Goal: Task Accomplishment & Management: Manage account settings

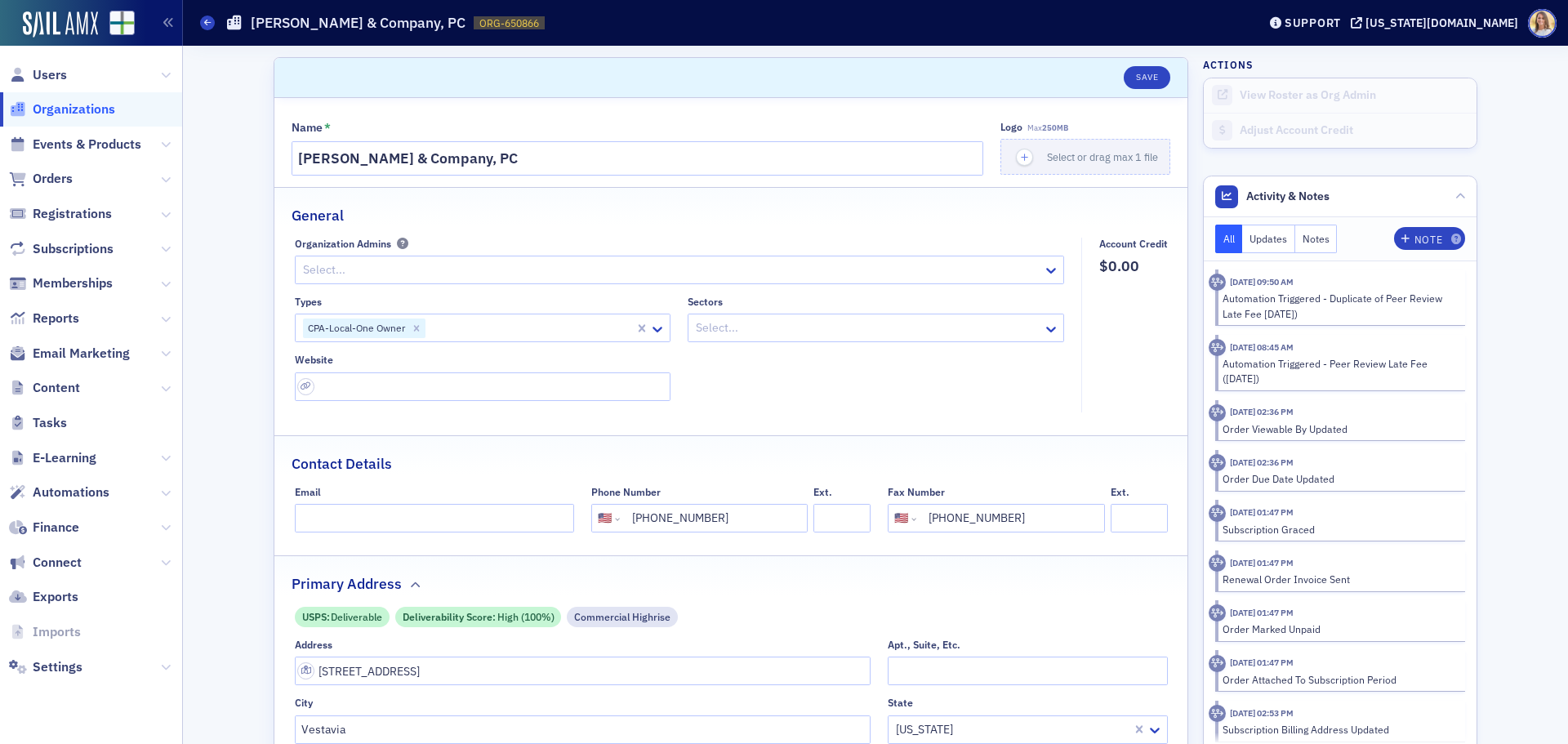
select select "US"
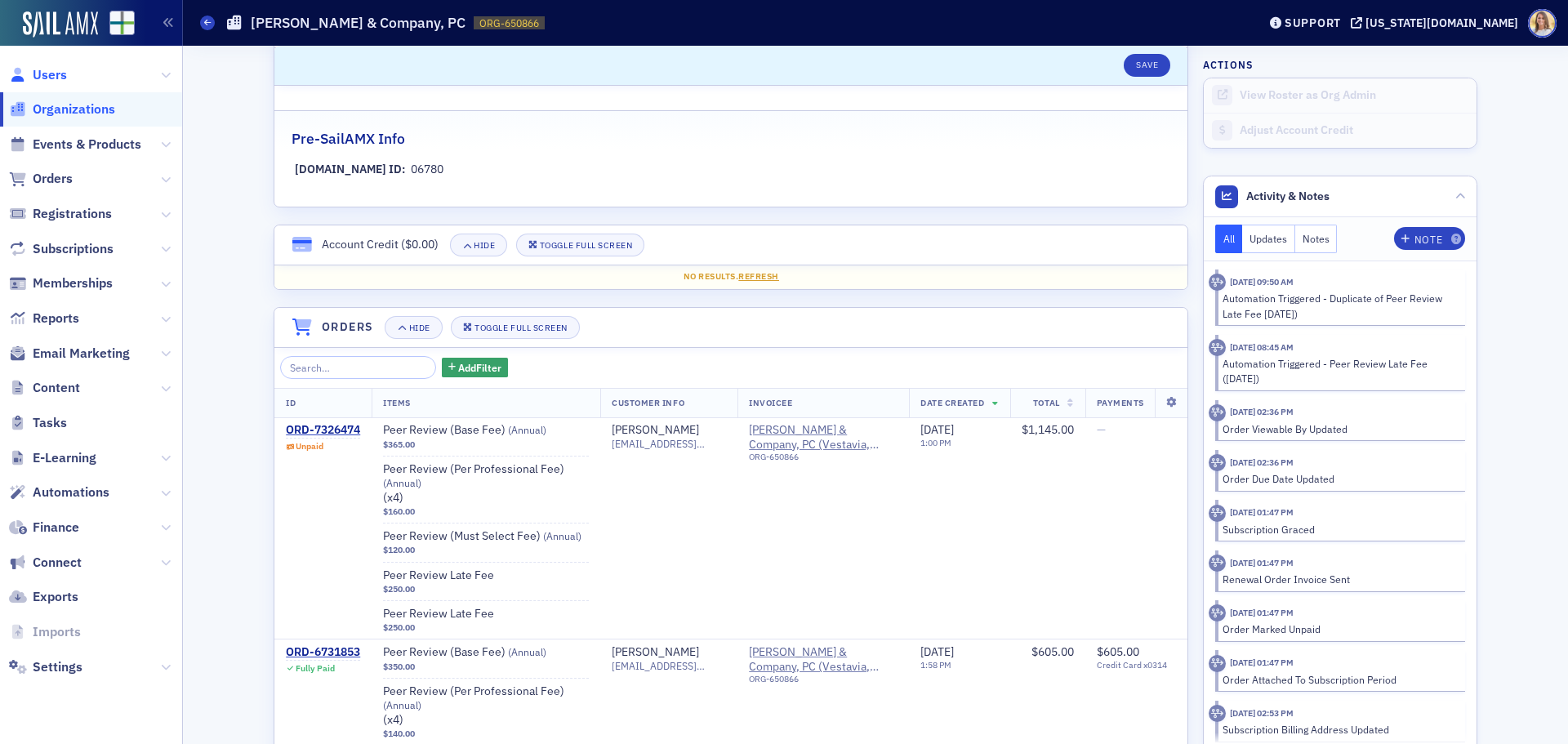
click at [41, 74] on span "Users" at bounding box center [50, 75] width 35 height 18
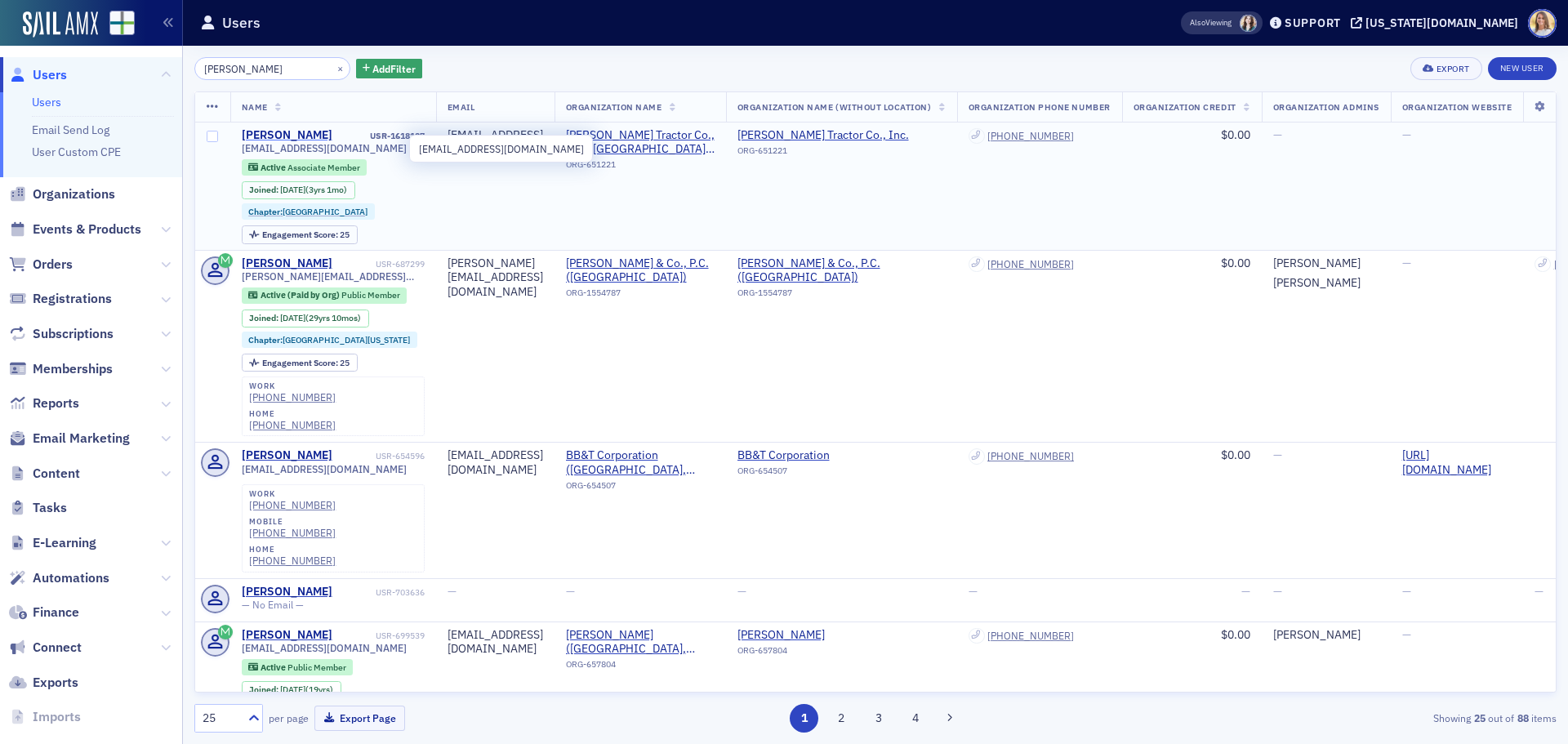
type input "[PERSON_NAME]"
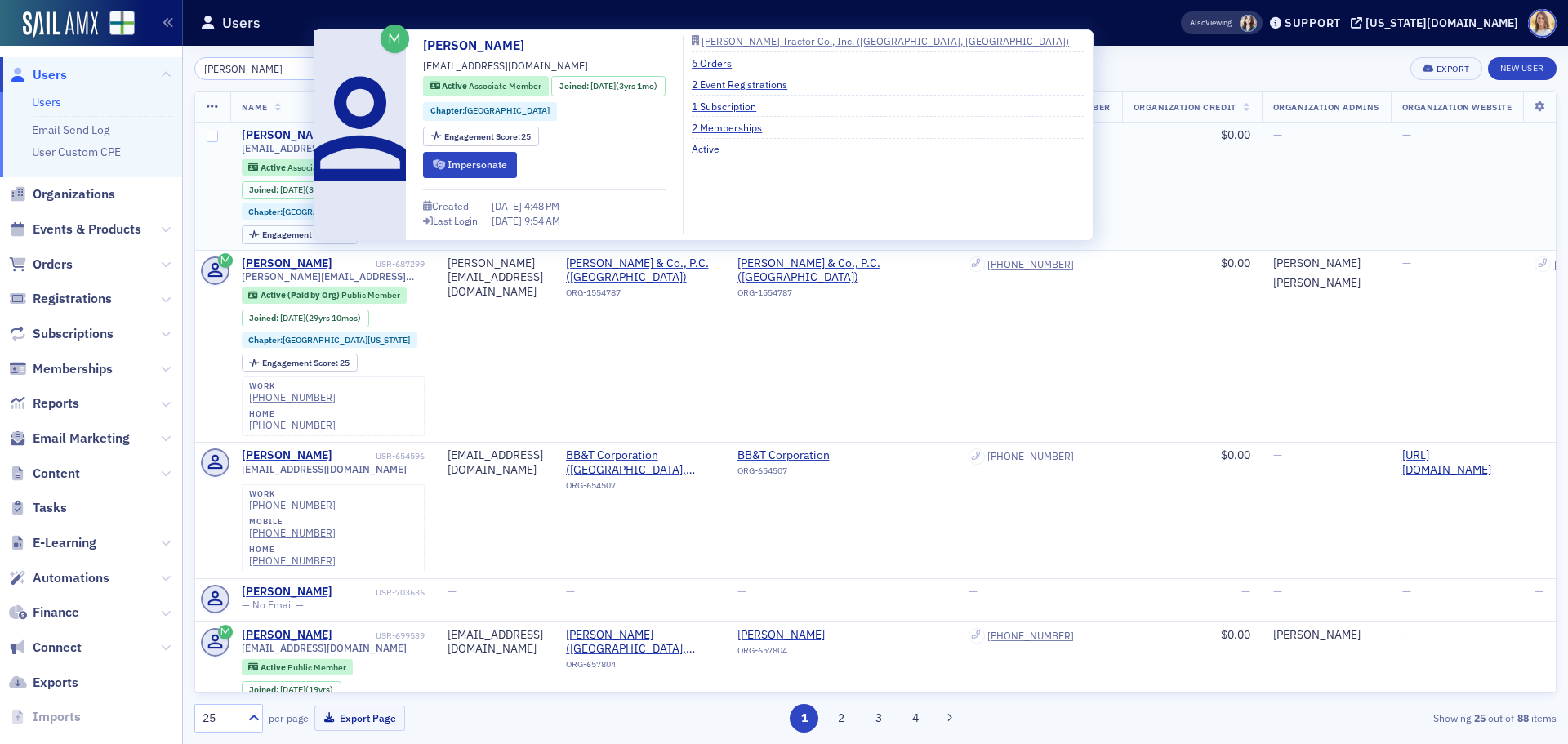
click at [286, 130] on div "[PERSON_NAME]" at bounding box center [288, 136] width 91 height 15
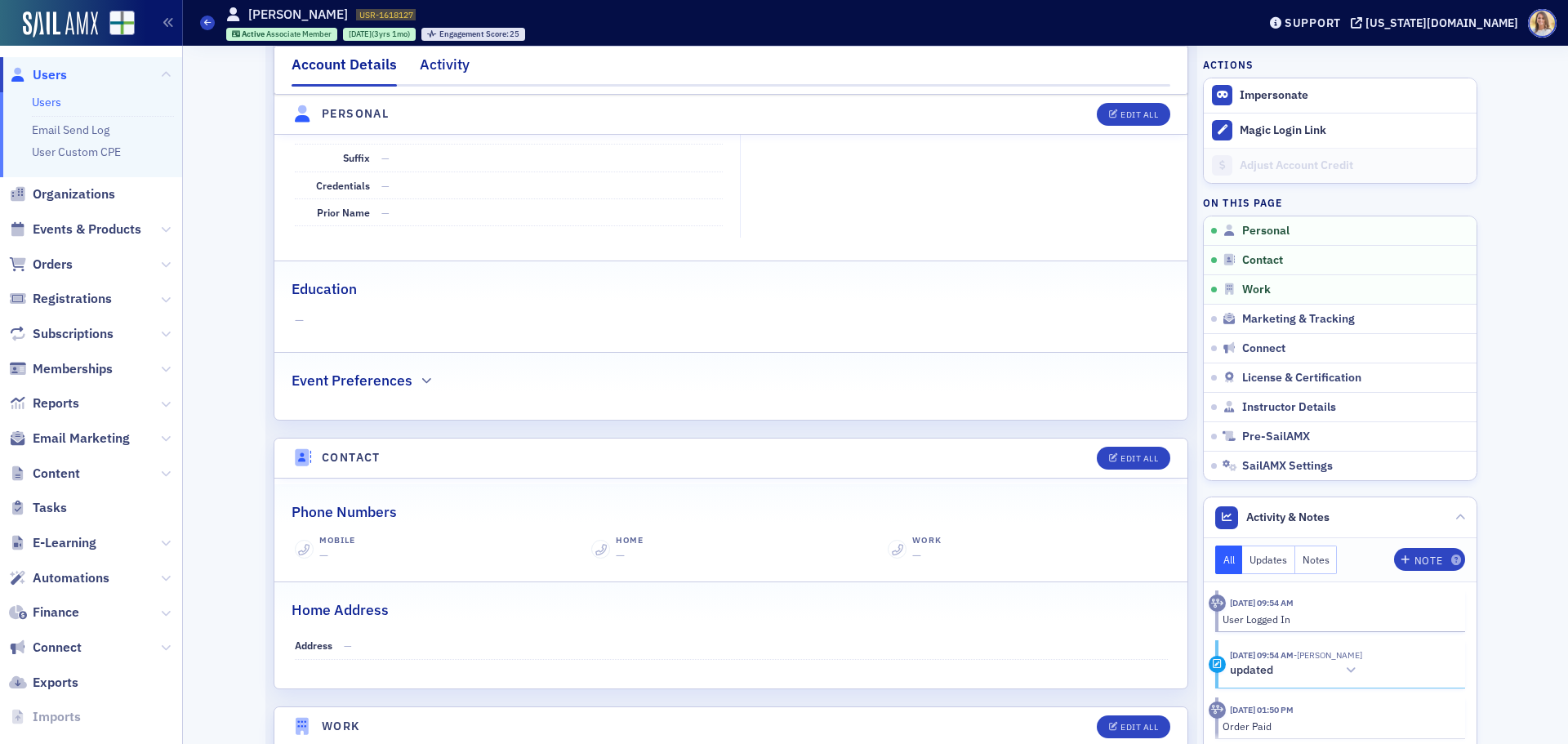
click at [452, 58] on div "Activity" at bounding box center [444, 68] width 50 height 30
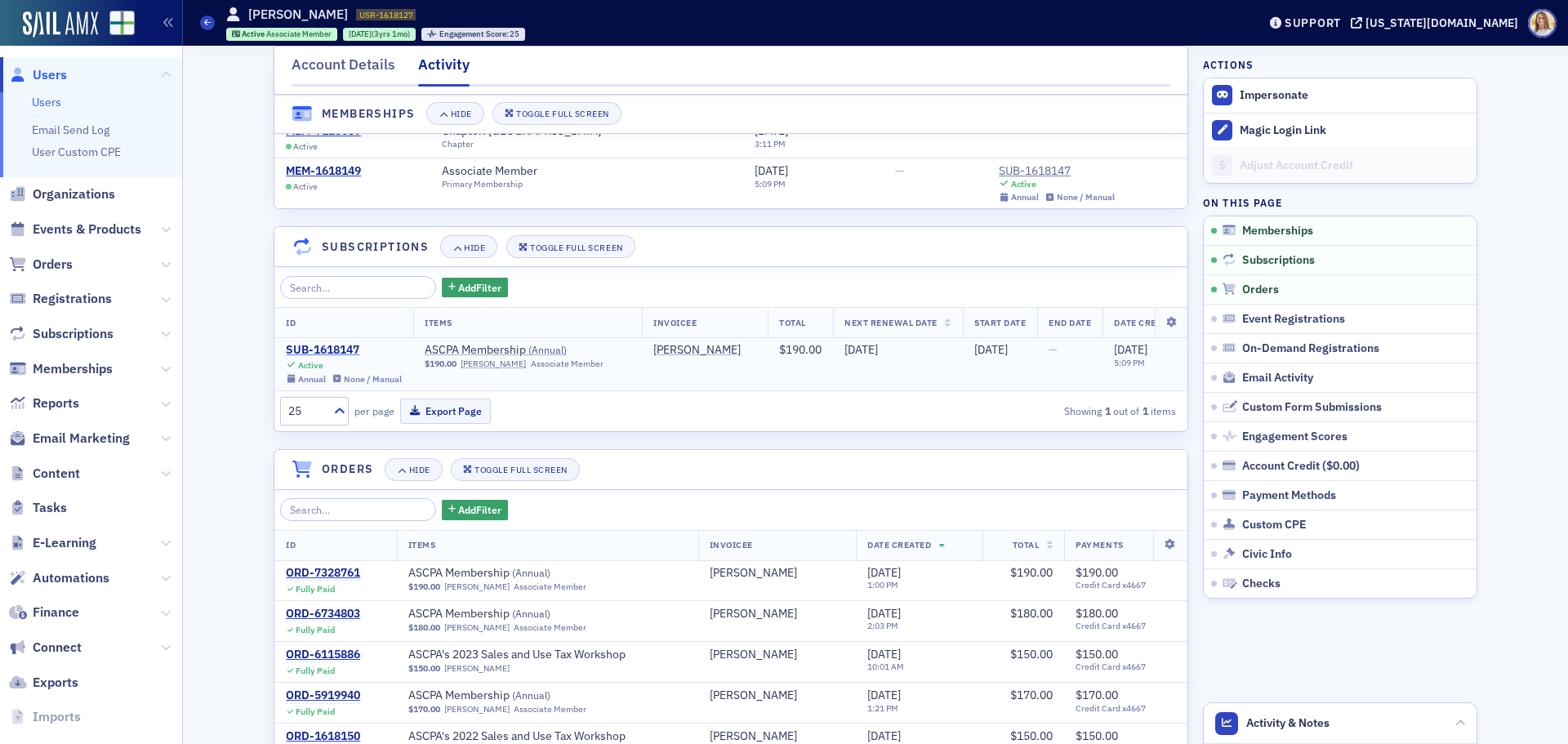
scroll to position [71, 0]
click at [326, 353] on div "SUB-1618147" at bounding box center [343, 351] width 116 height 15
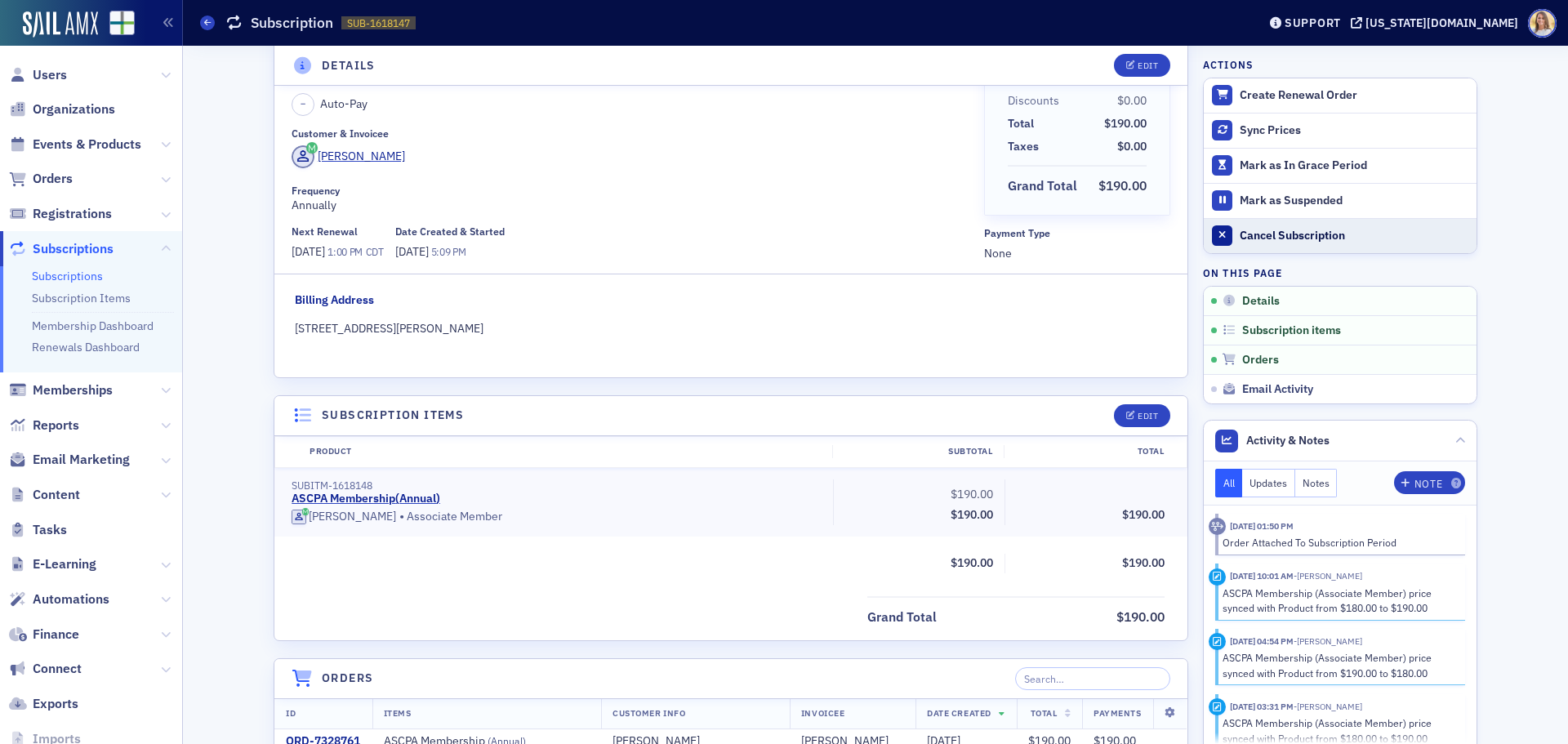
click at [1287, 235] on div "Cancel Subscription" at bounding box center [1353, 236] width 228 height 15
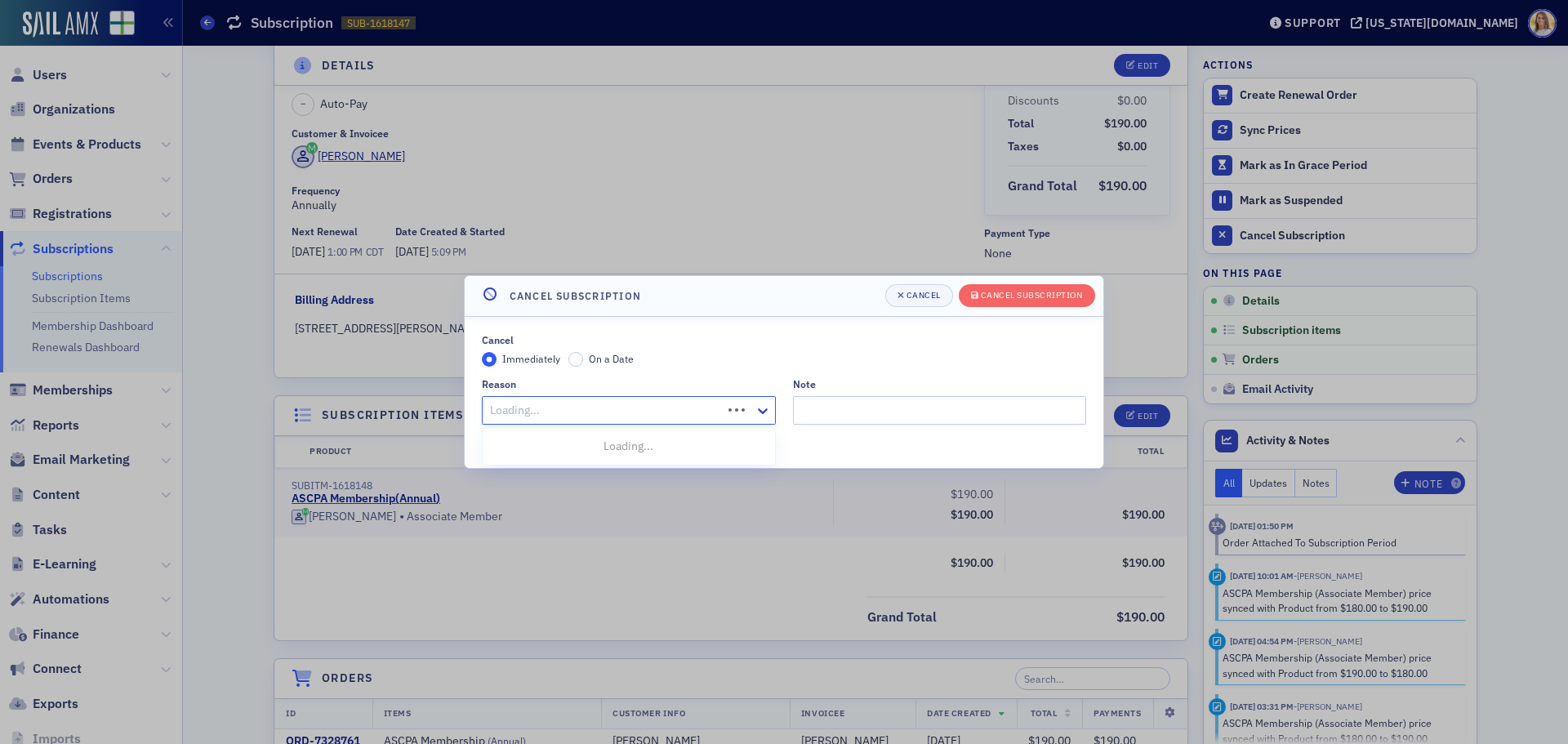
click at [637, 402] on div at bounding box center [604, 410] width 232 height 20
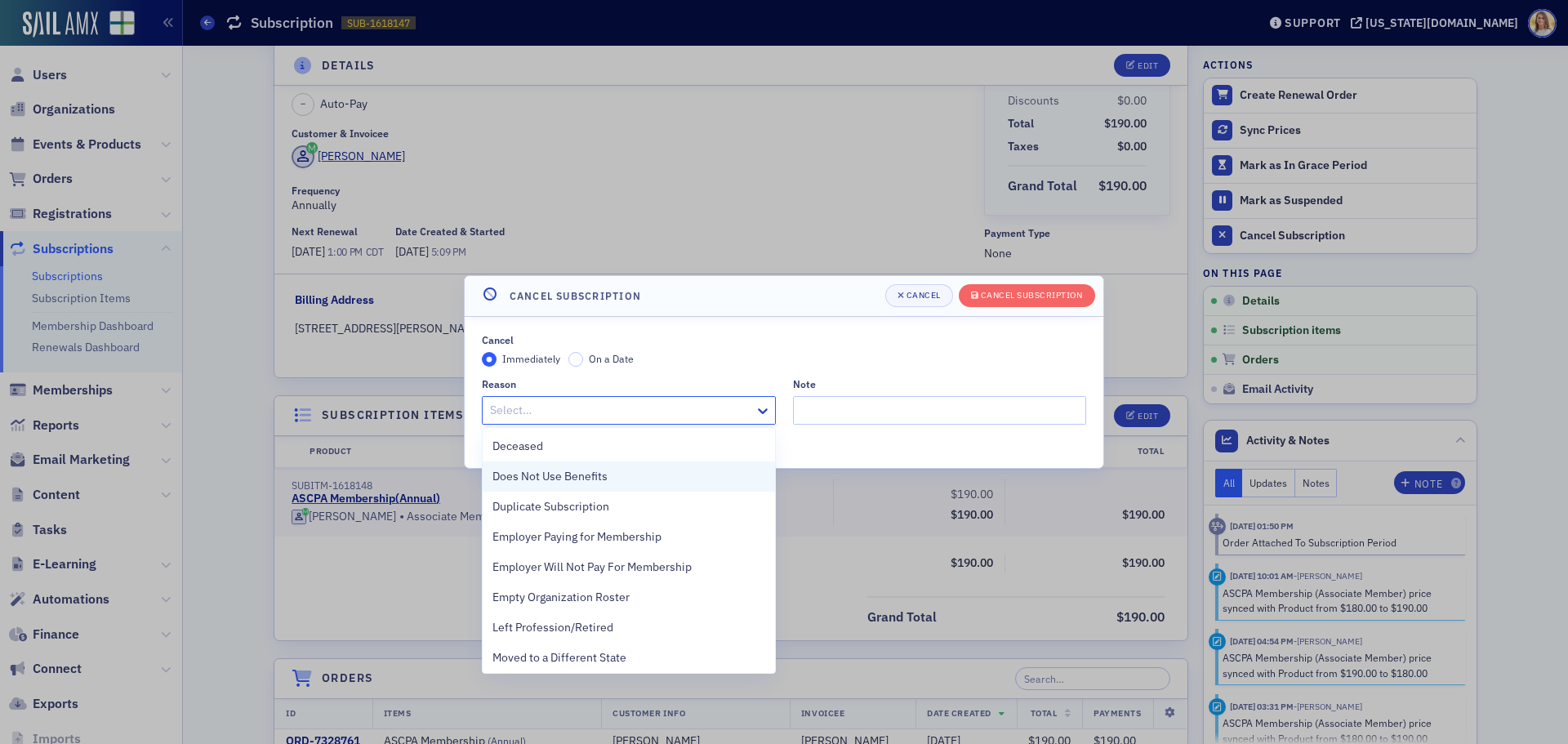
click at [610, 482] on div "Does Not Use Benefits" at bounding box center [629, 476] width 273 height 17
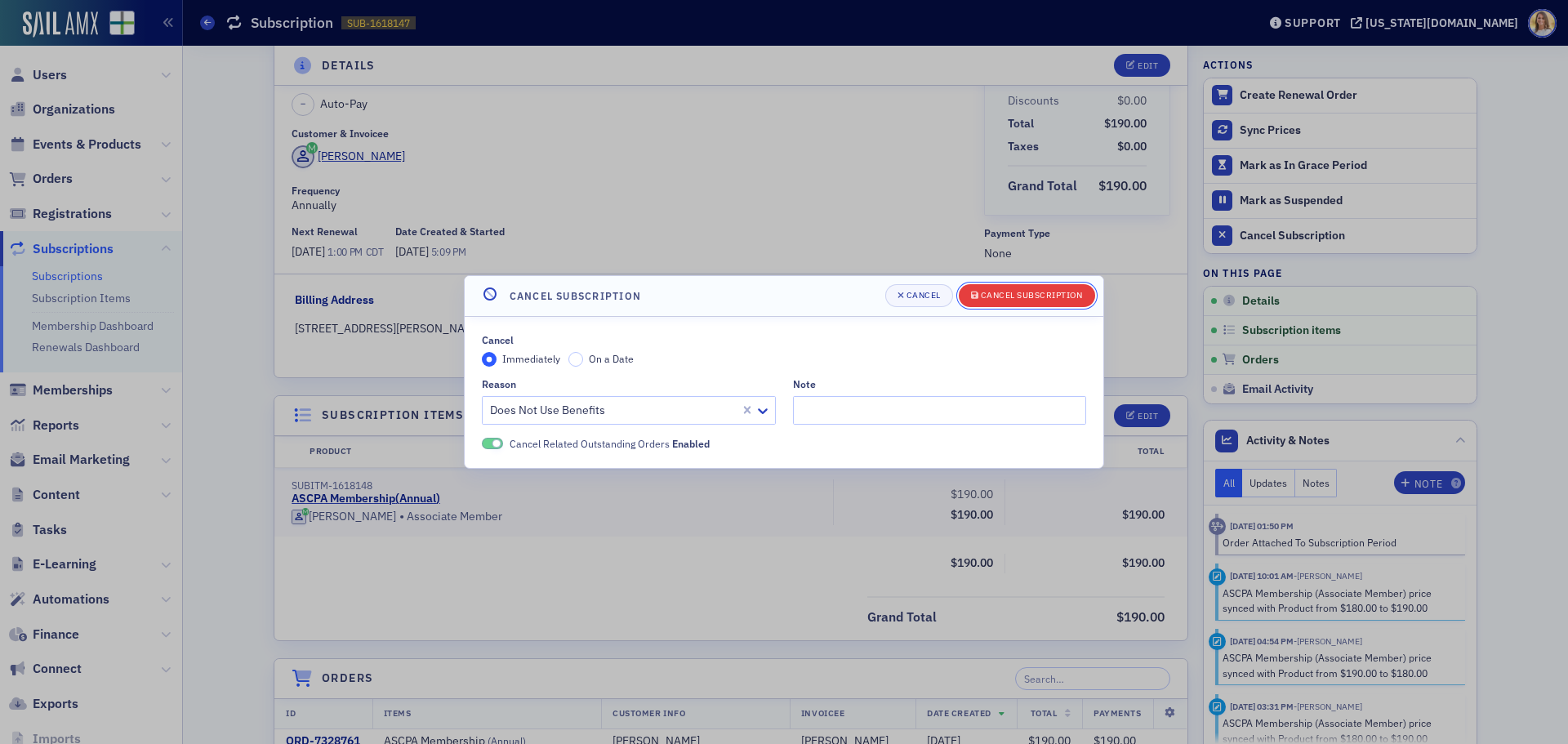
click at [1012, 298] on div "Cancel Subscription" at bounding box center [1032, 296] width 102 height 9
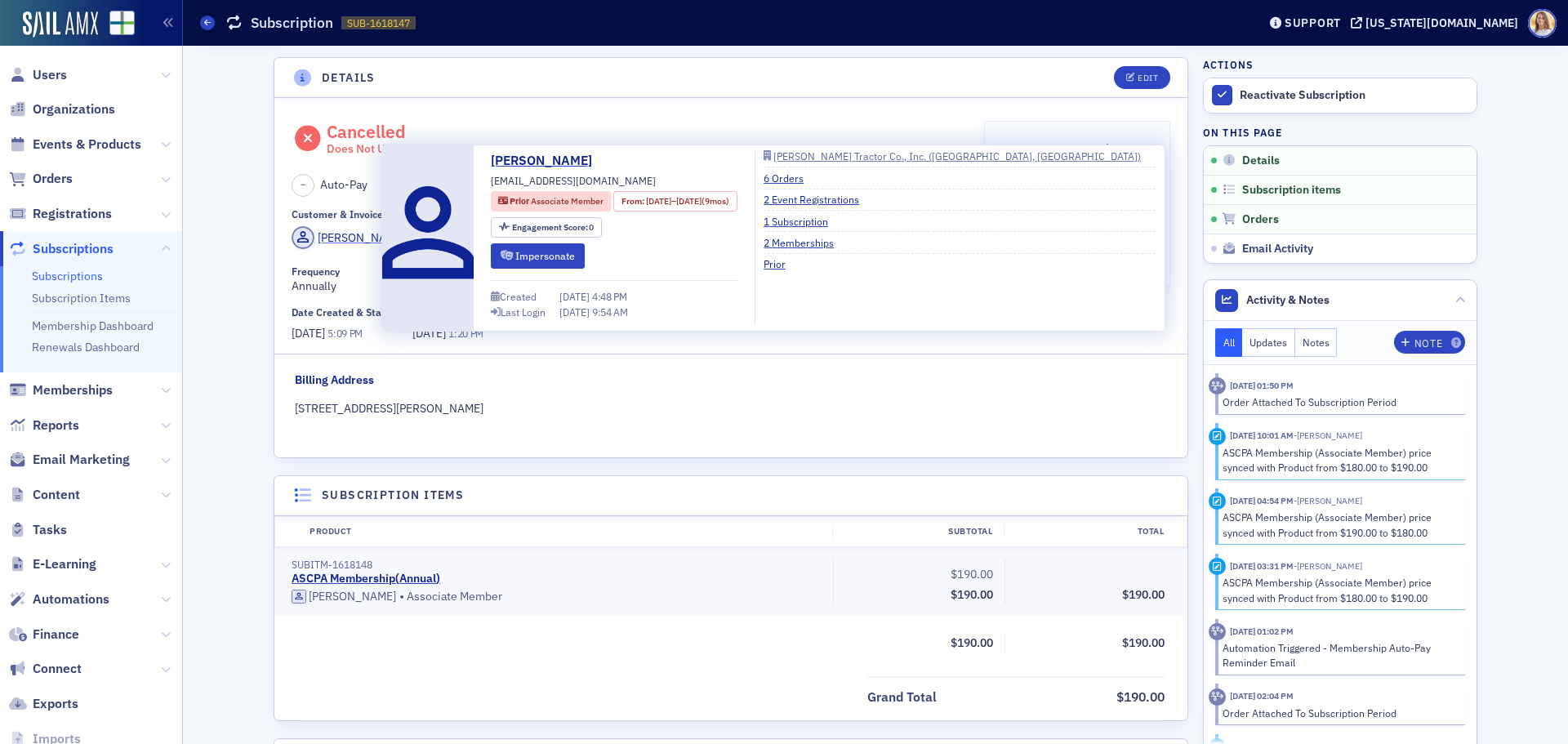
click at [355, 236] on div "[PERSON_NAME]" at bounding box center [361, 237] width 87 height 17
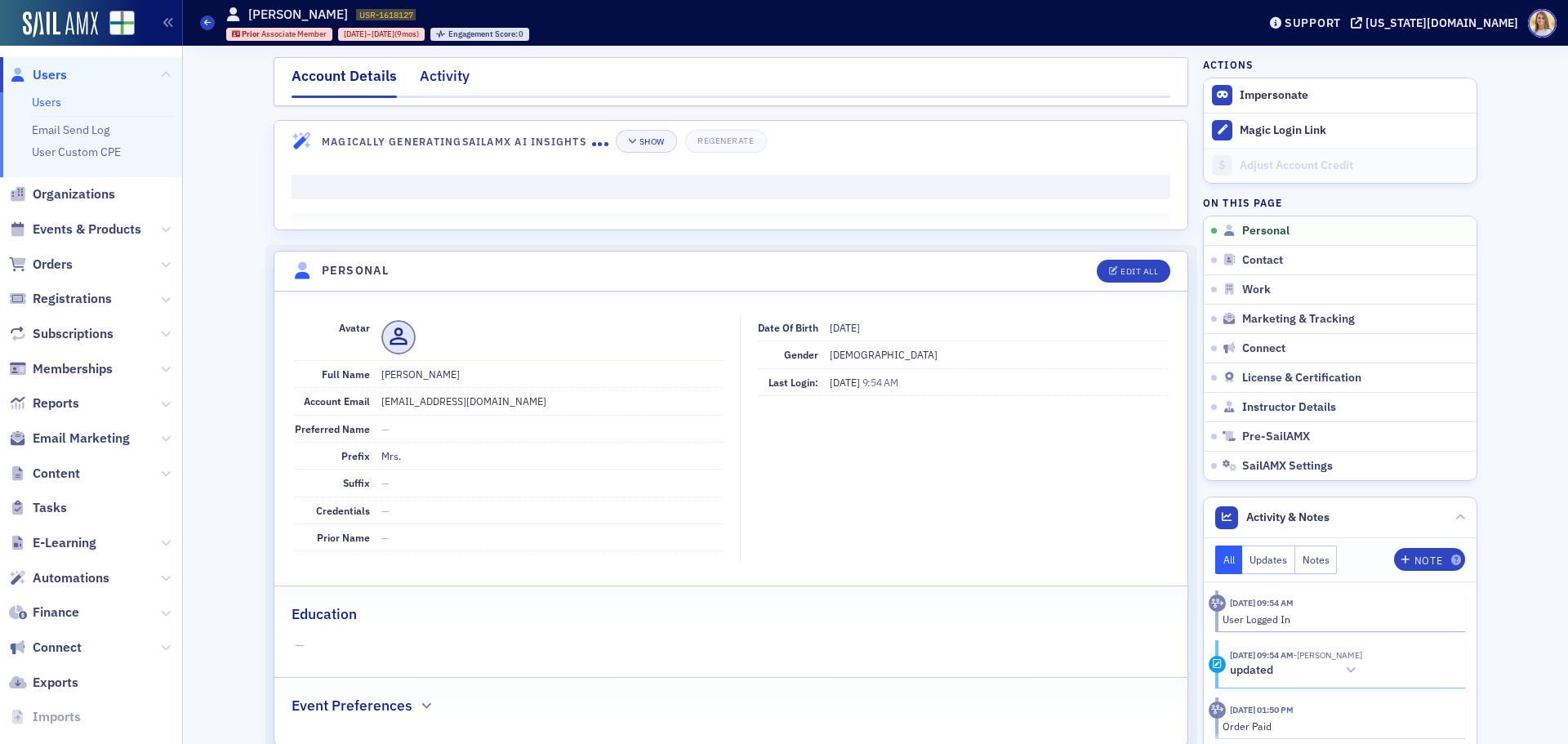
click at [437, 70] on div "Activity" at bounding box center [444, 80] width 50 height 30
